Goal: Task Accomplishment & Management: Use online tool/utility

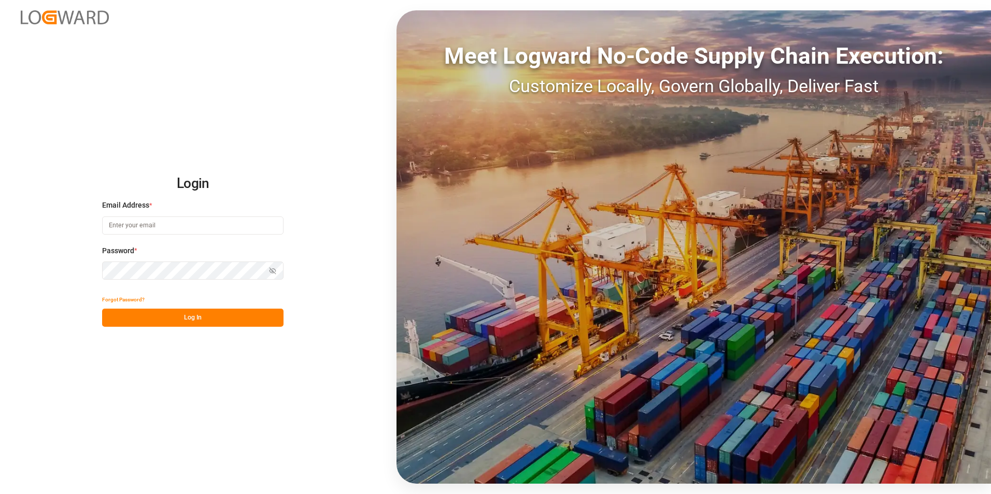
type input "[PERSON_NAME][EMAIL_ADDRESS][PERSON_NAME][DOMAIN_NAME]"
click at [211, 323] on button "Log In" at bounding box center [192, 318] width 181 height 18
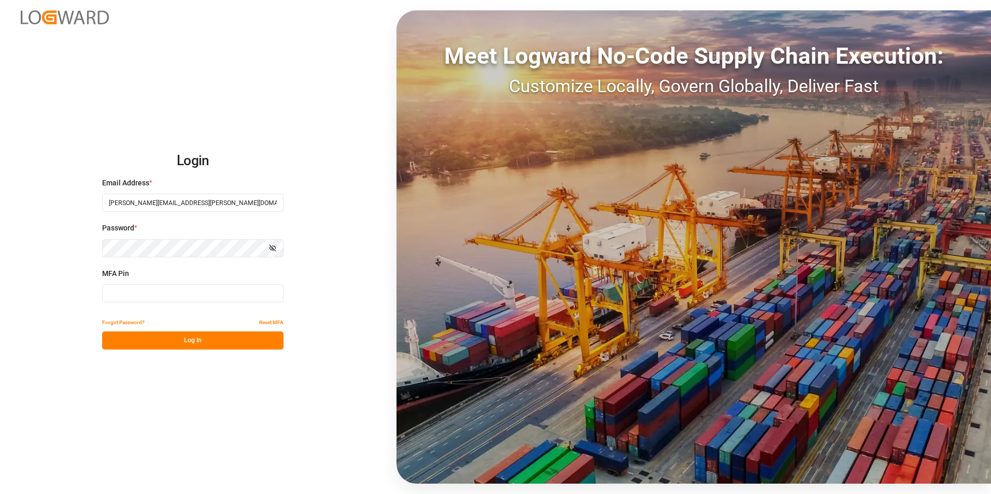
click at [184, 299] on input at bounding box center [192, 294] width 181 height 18
type input "524306"
click at [187, 338] on button "Log In" at bounding box center [192, 341] width 181 height 18
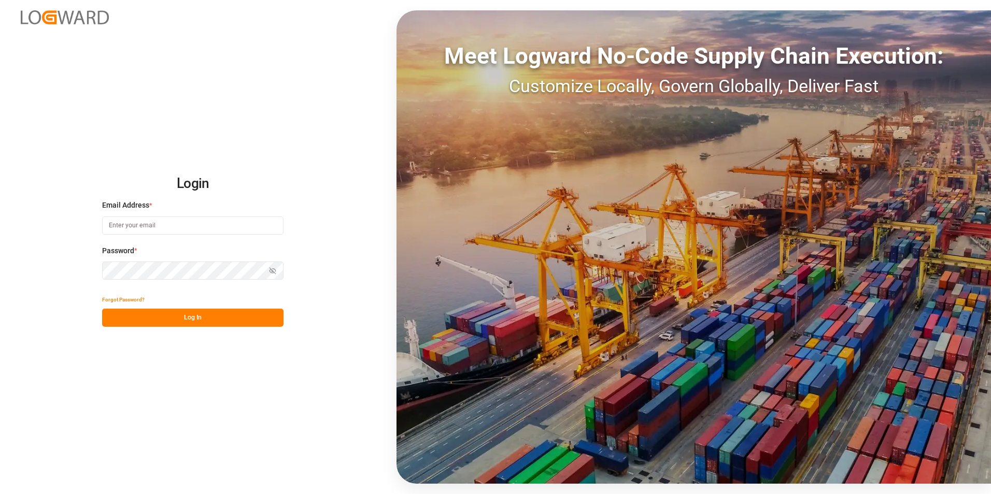
type input "[PERSON_NAME][EMAIL_ADDRESS][PERSON_NAME][DOMAIN_NAME]"
click at [201, 315] on button "Log In" at bounding box center [192, 318] width 181 height 18
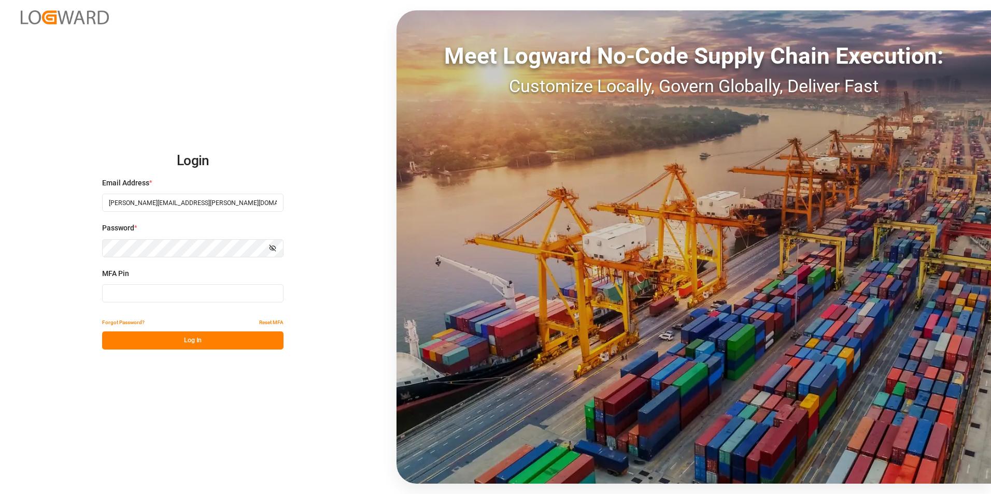
click at [165, 289] on input at bounding box center [192, 294] width 181 height 18
type input "253295"
click at [206, 344] on button "Log In" at bounding box center [192, 341] width 181 height 18
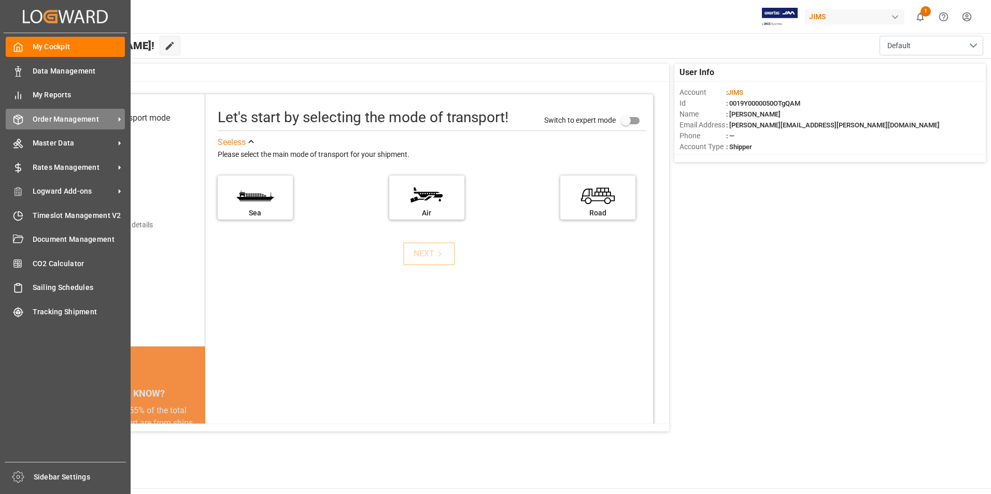
click at [50, 118] on span "Order Management" at bounding box center [74, 119] width 82 height 11
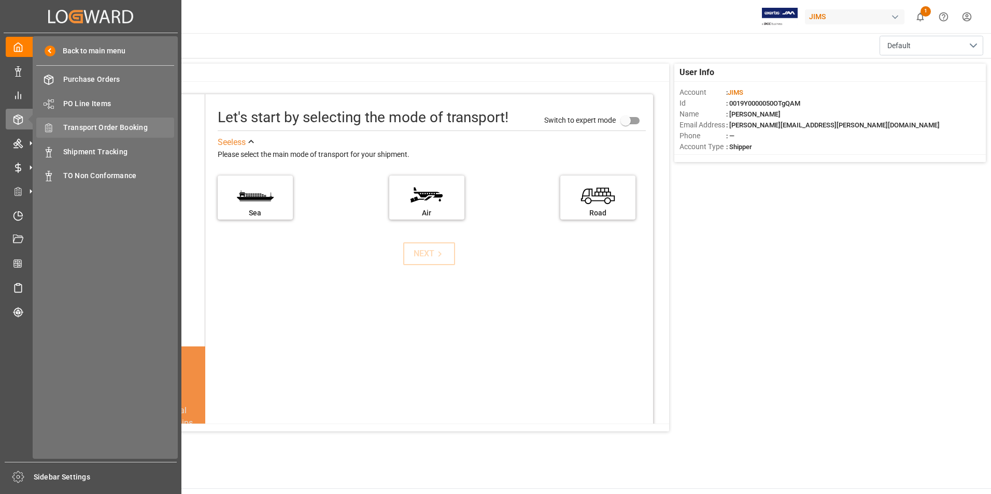
click at [107, 124] on span "Transport Order Booking" at bounding box center [118, 127] width 111 height 11
